Goal: Information Seeking & Learning: Learn about a topic

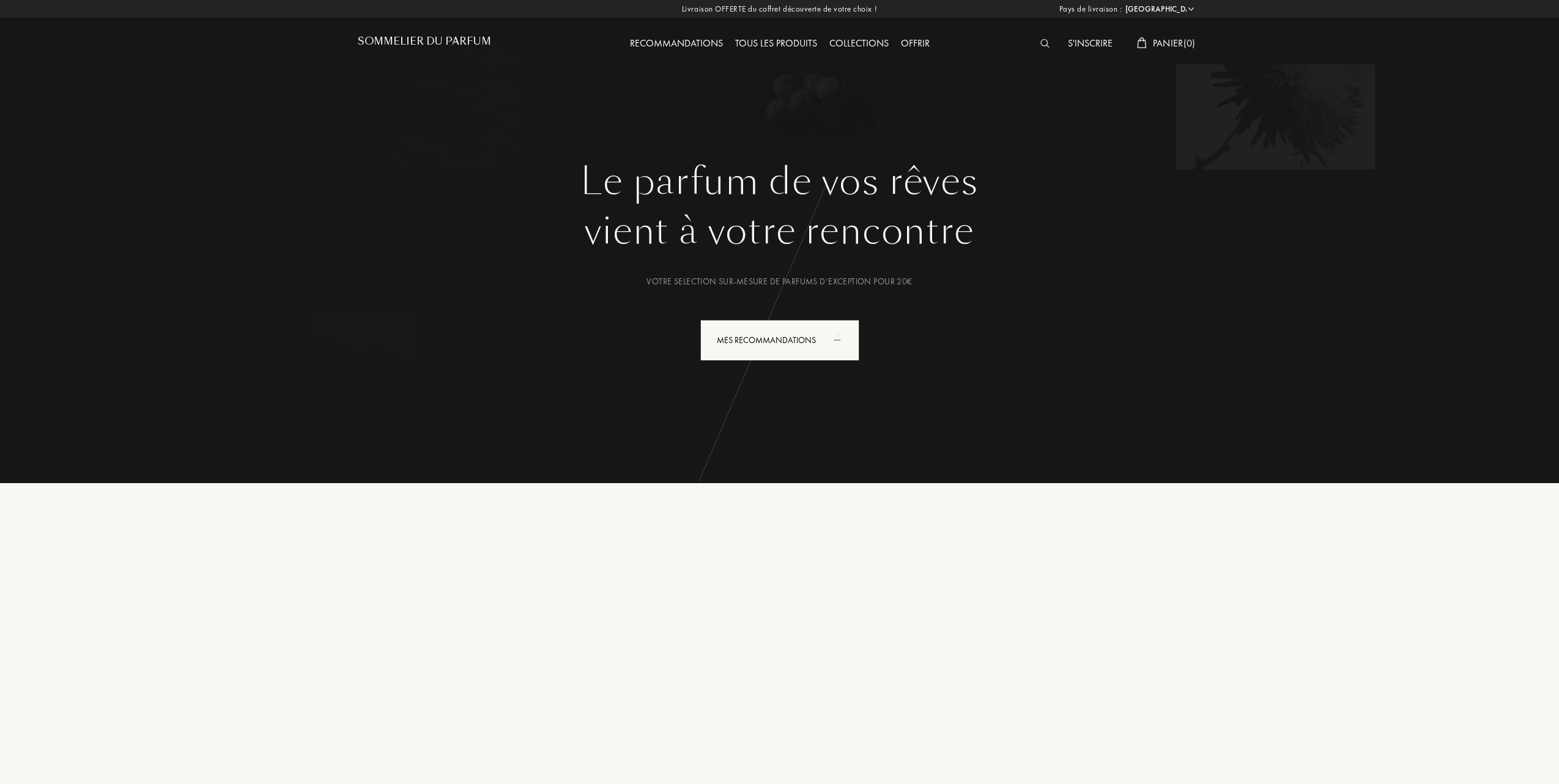
select select "FR"
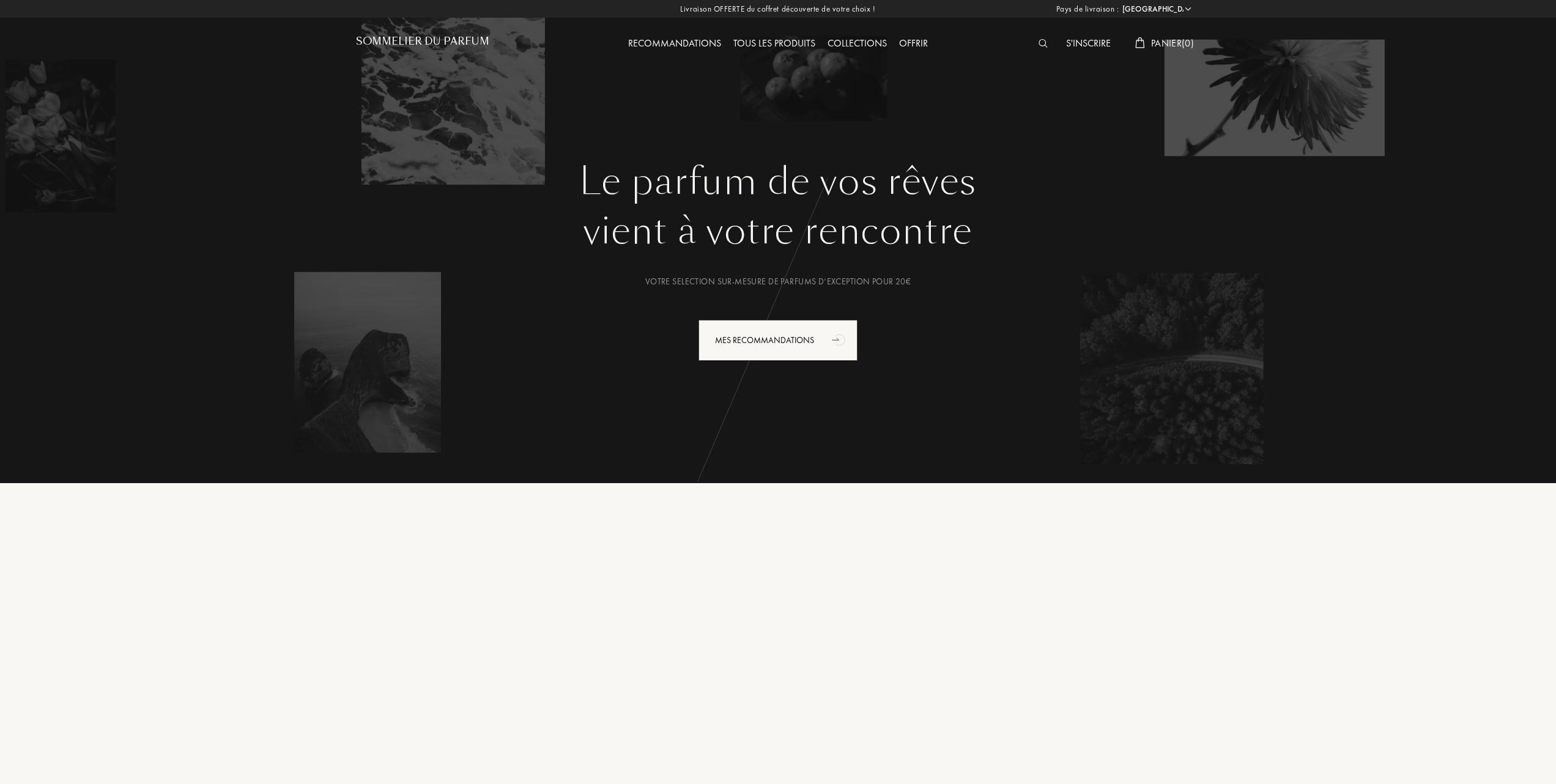
click at [801, 43] on div "Tous les produits" at bounding box center [774, 44] width 94 height 16
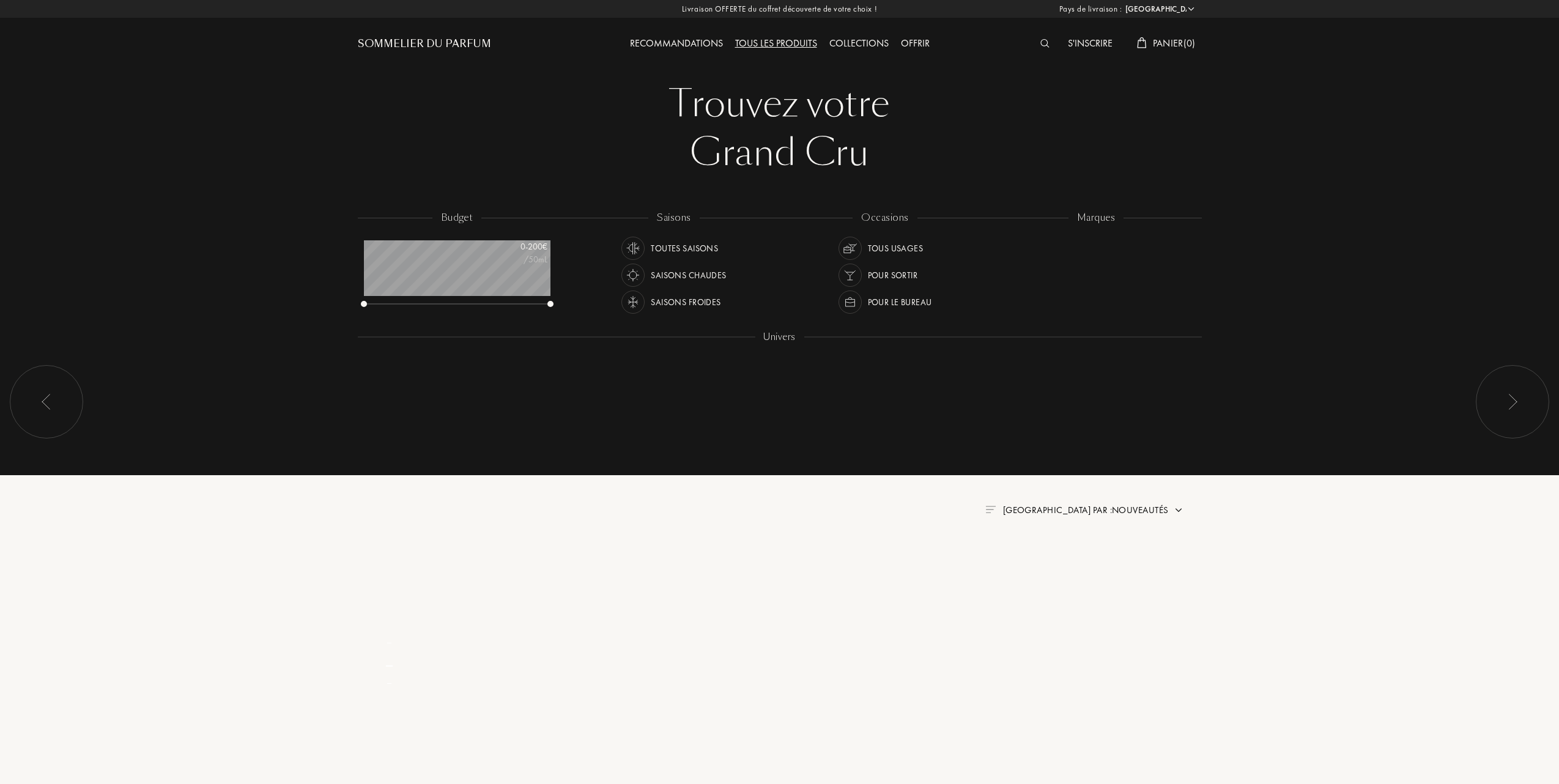
select select "FR"
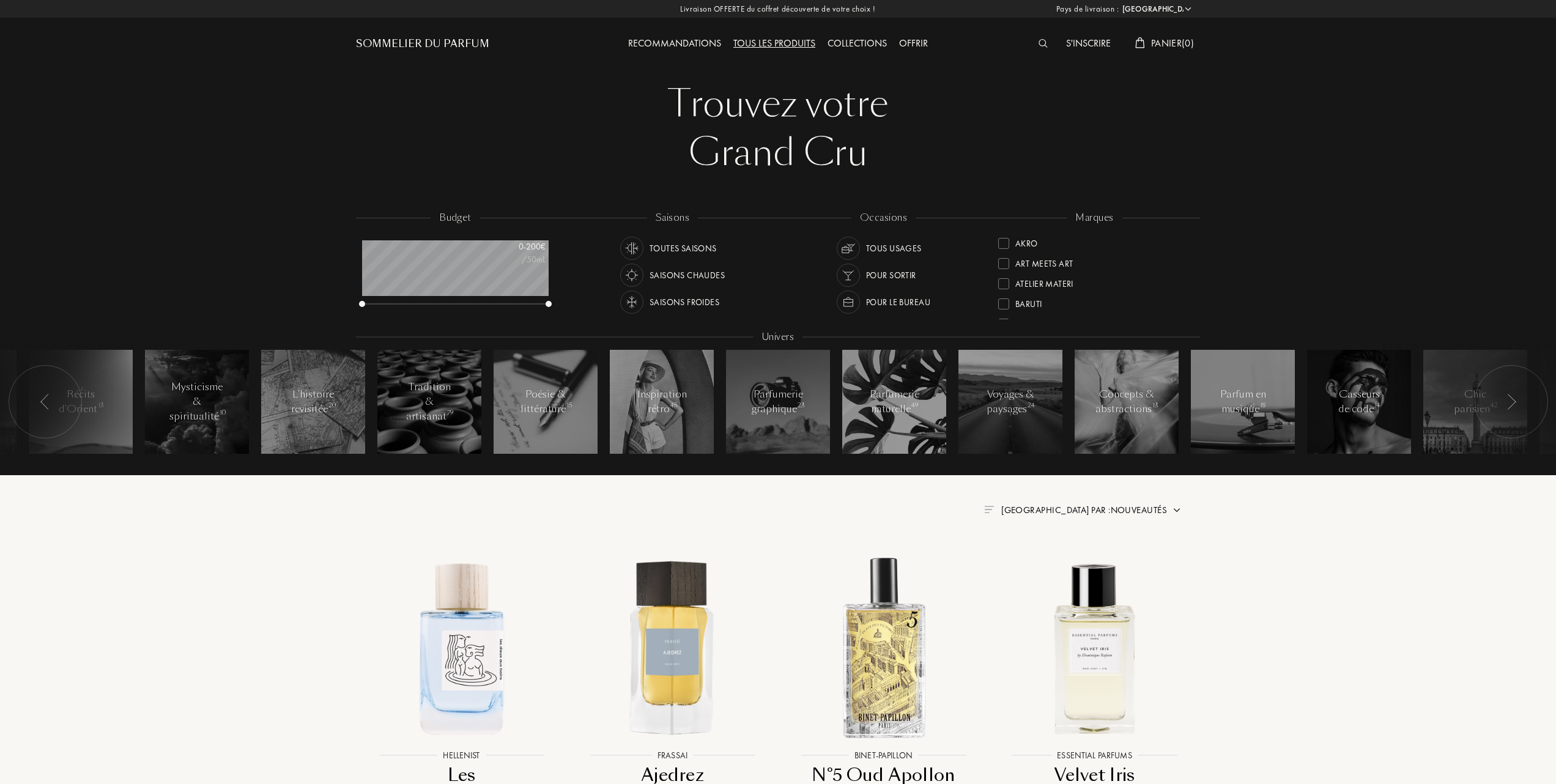
scroll to position [81, 0]
click at [1004, 296] on div "Essential Parfums" at bounding box center [1046, 301] width 95 height 17
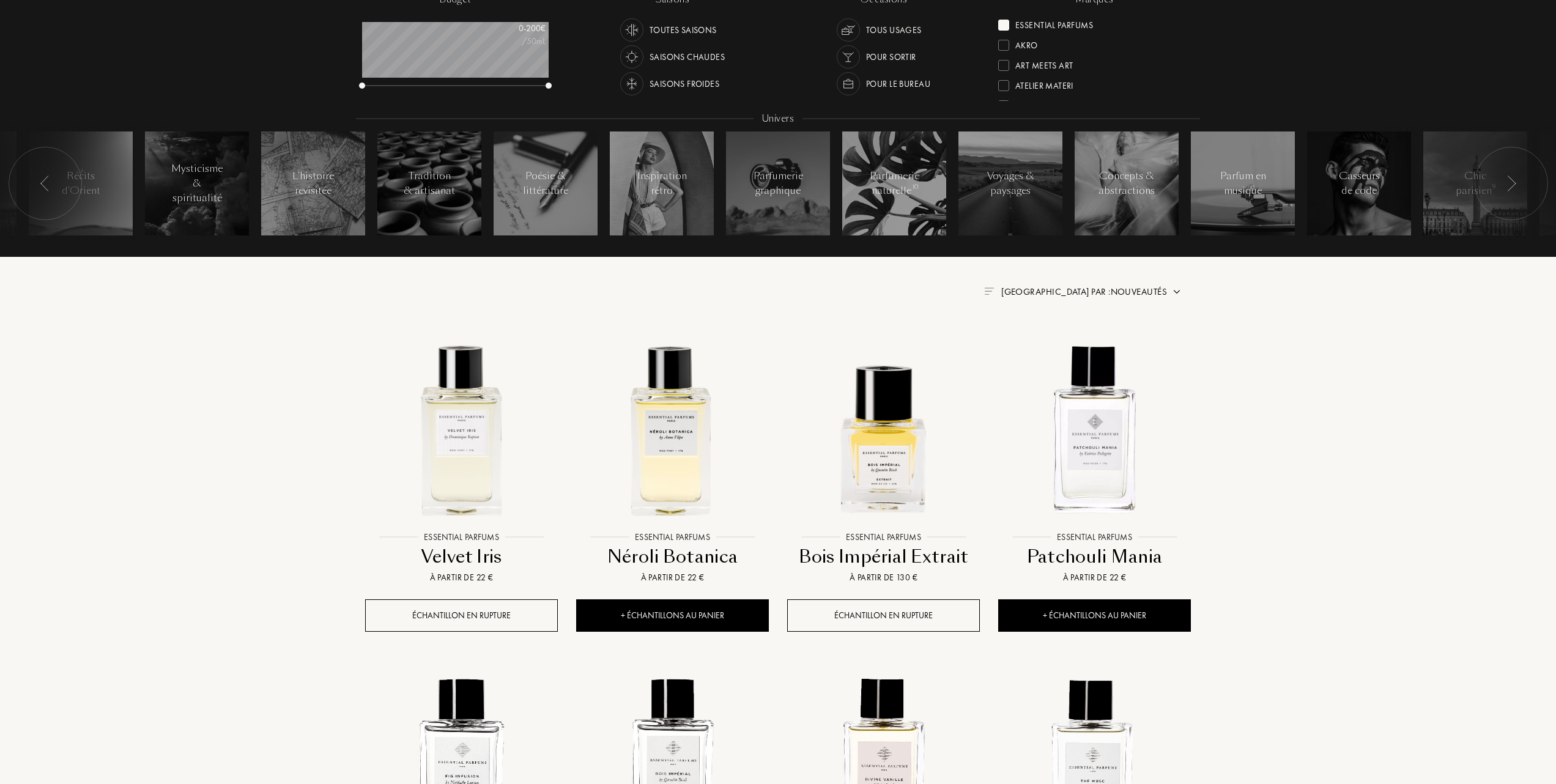
scroll to position [245, 0]
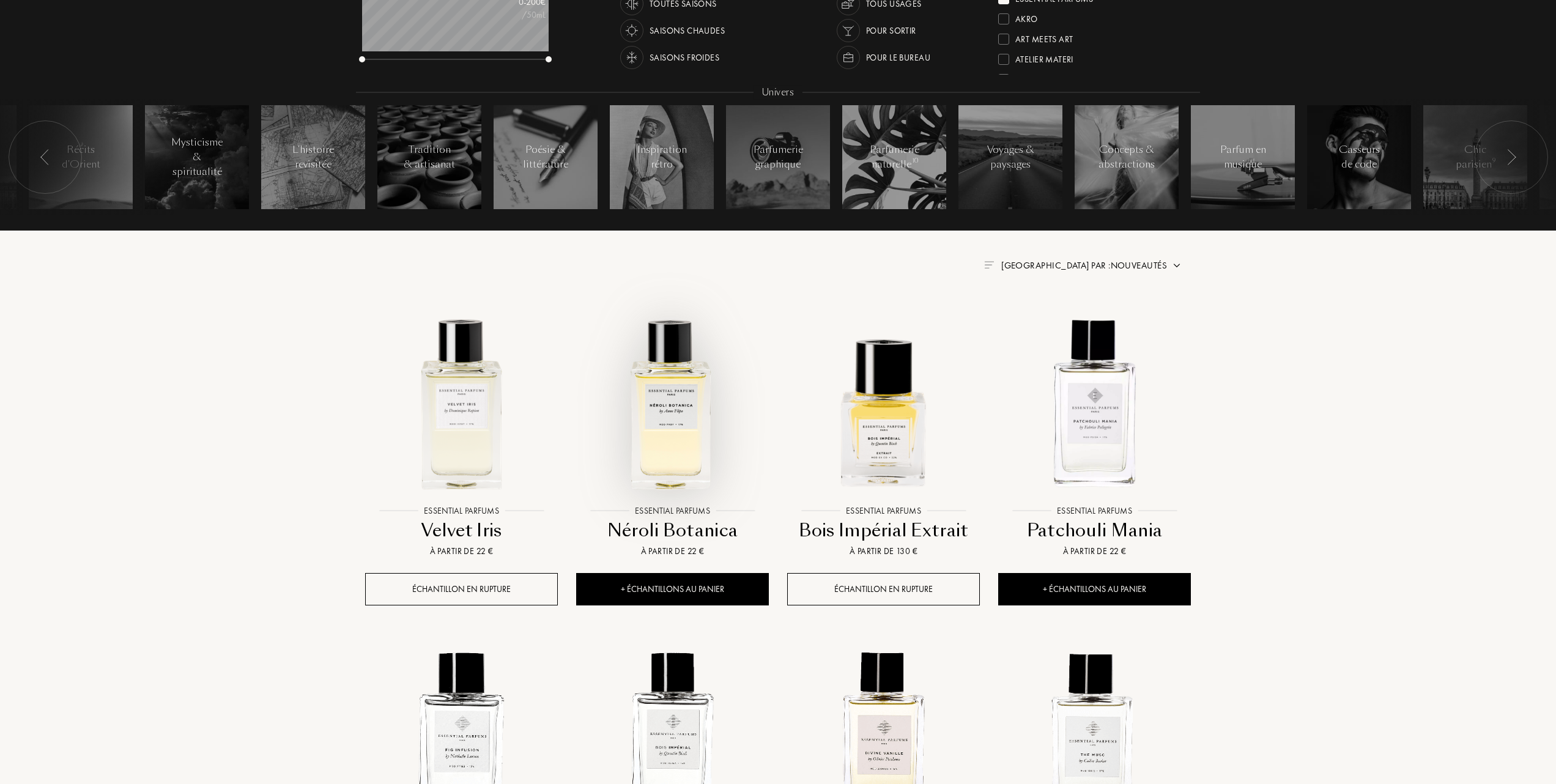
click at [669, 429] on img at bounding box center [672, 402] width 190 height 190
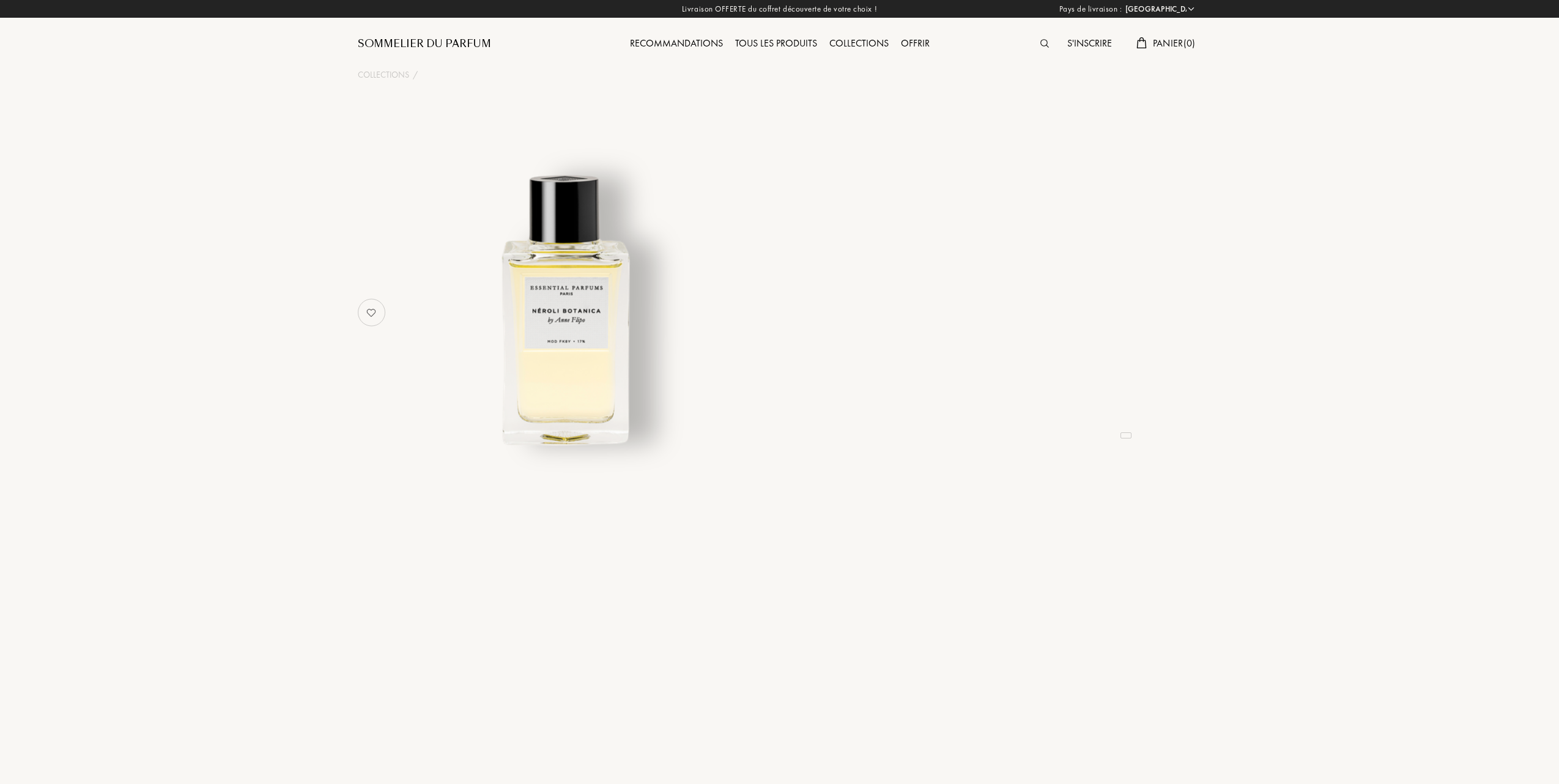
select select "FR"
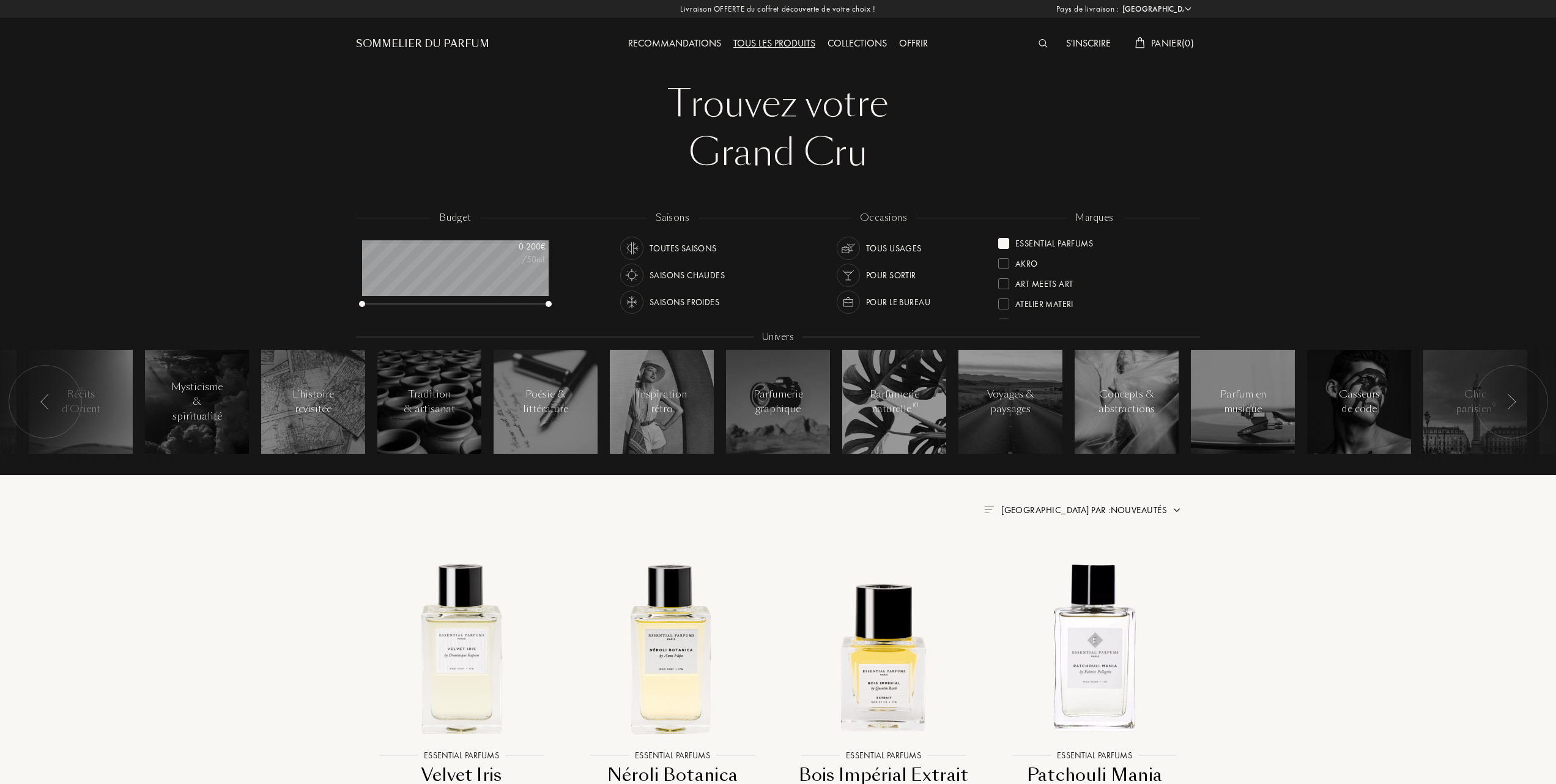
select select "FR"
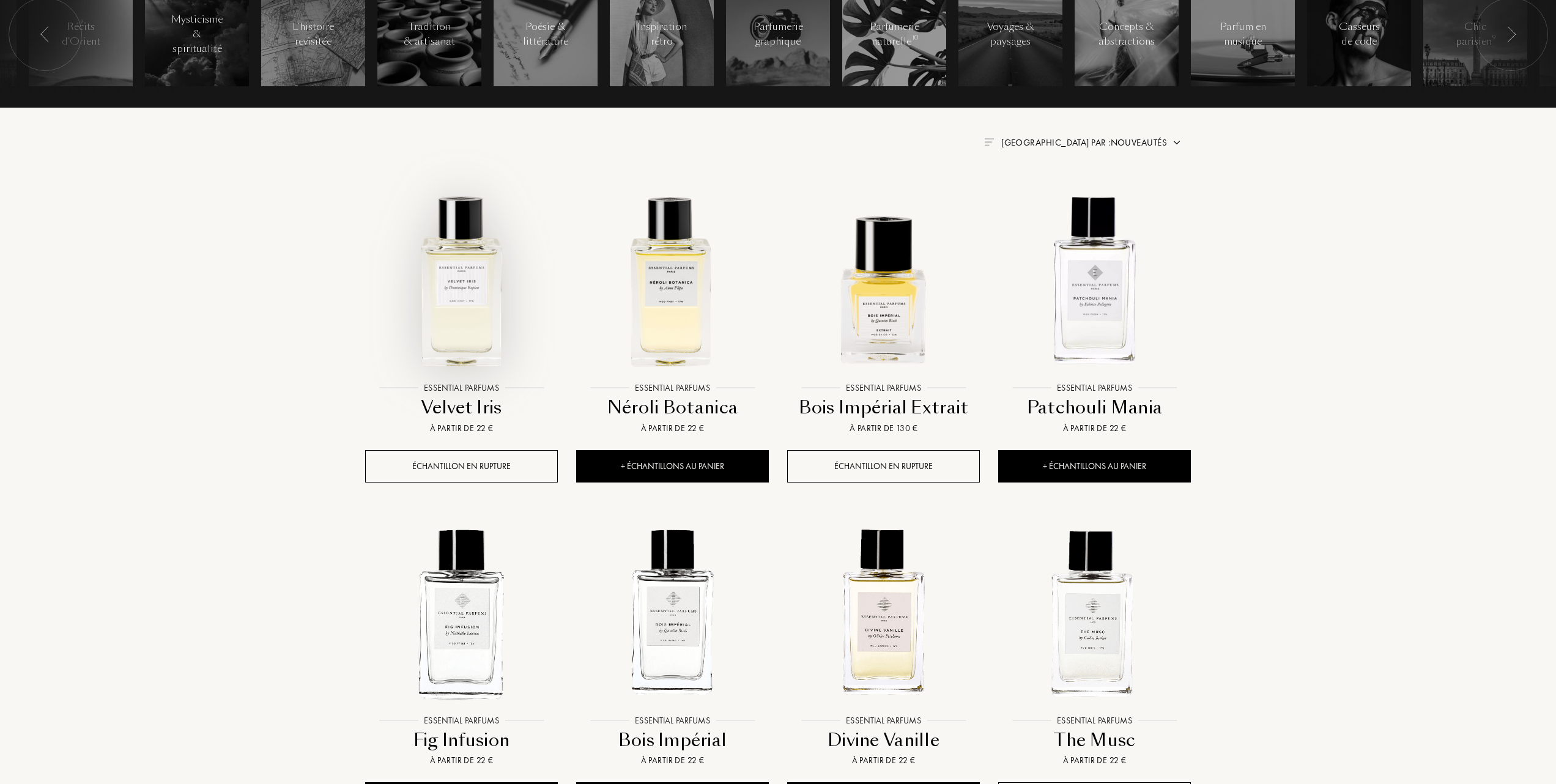
scroll to position [407, 0]
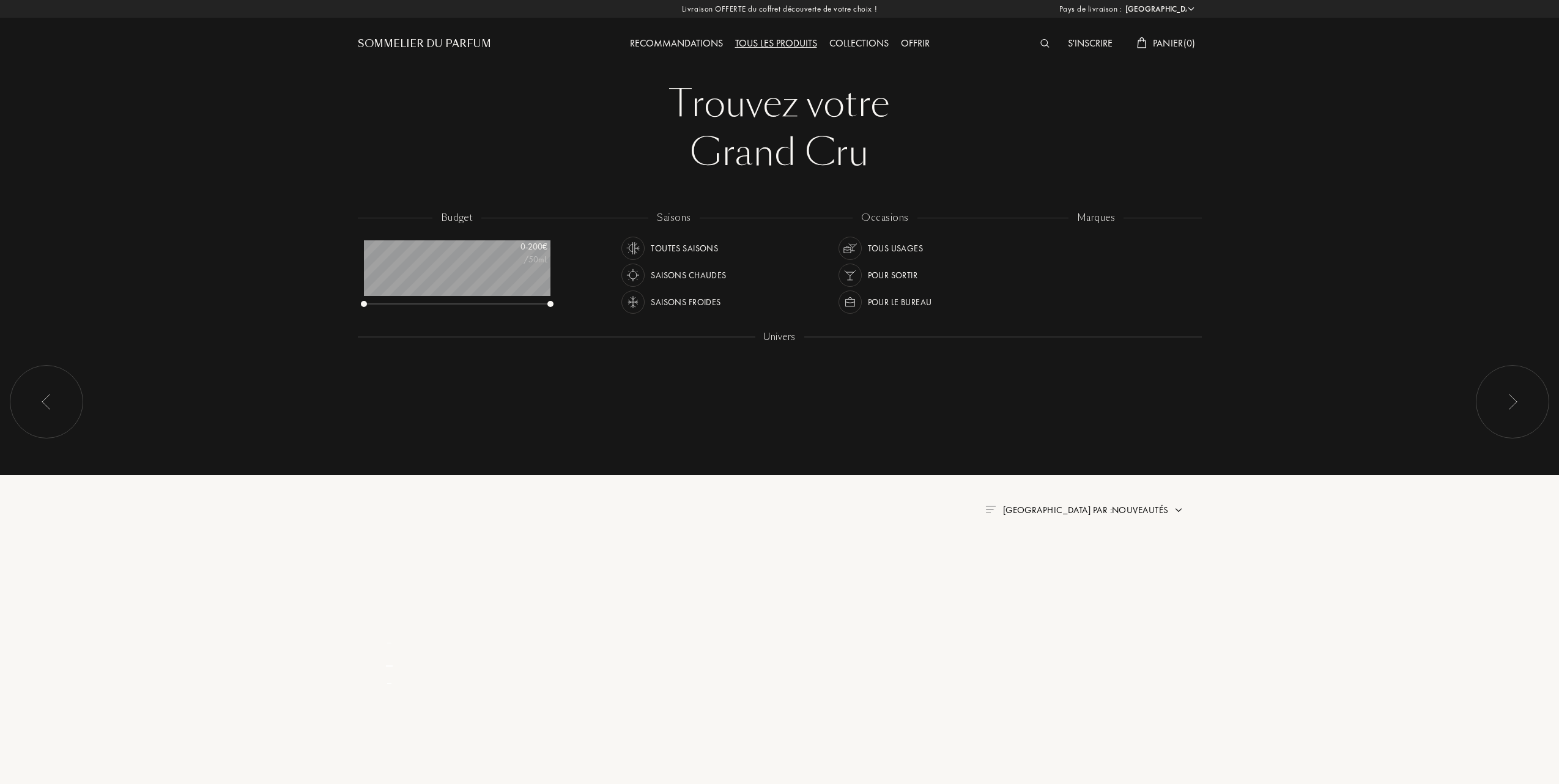
select select "FR"
